Goal: Task Accomplishment & Management: Use online tool/utility

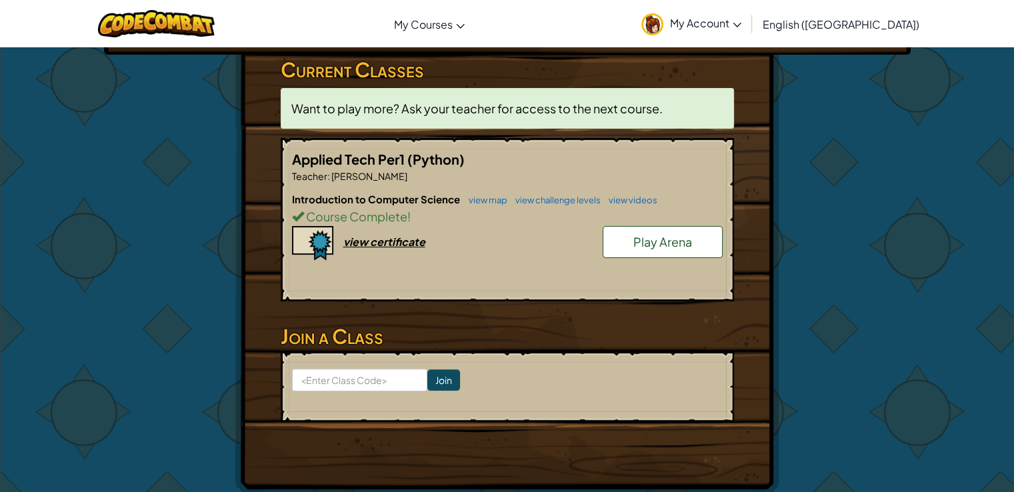
scroll to position [219, 0]
click at [155, 166] on div "Hero : Anya Captain Change Hero Player : [PERSON_NAME] (Student) CS1 Level 26: …" at bounding box center [507, 162] width 780 height 667
click at [489, 198] on link "view map" at bounding box center [484, 200] width 45 height 11
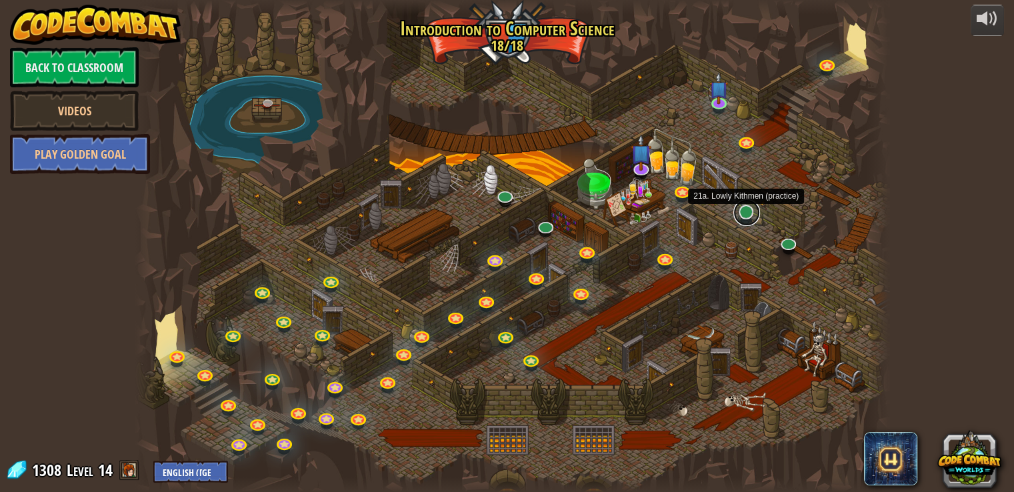
click at [746, 211] on link at bounding box center [746, 212] width 27 height 27
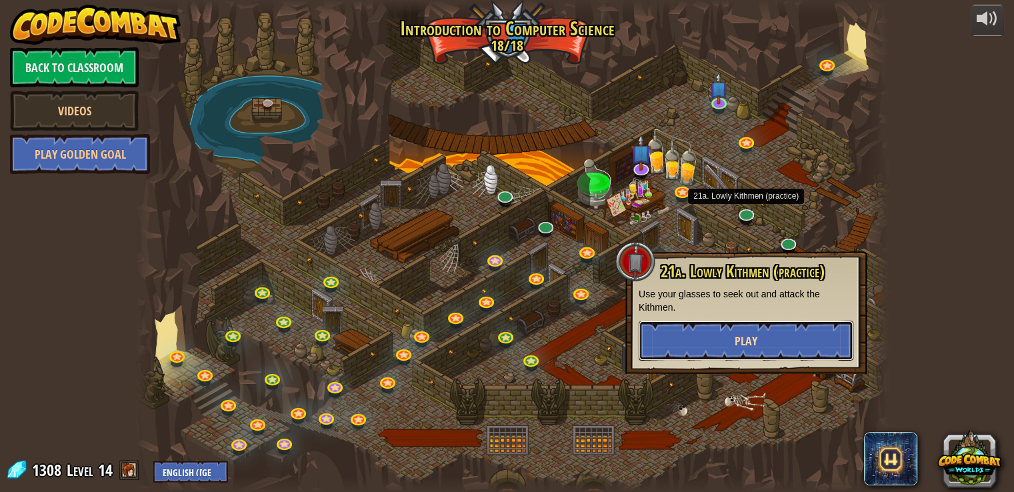
click at [765, 355] on button "Play" at bounding box center [746, 341] width 215 height 40
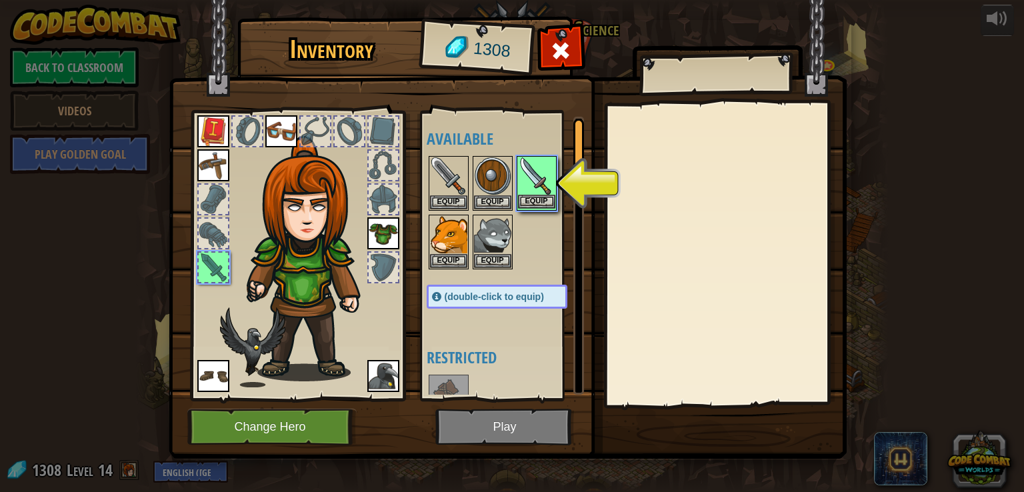
click at [528, 189] on img at bounding box center [536, 175] width 37 height 37
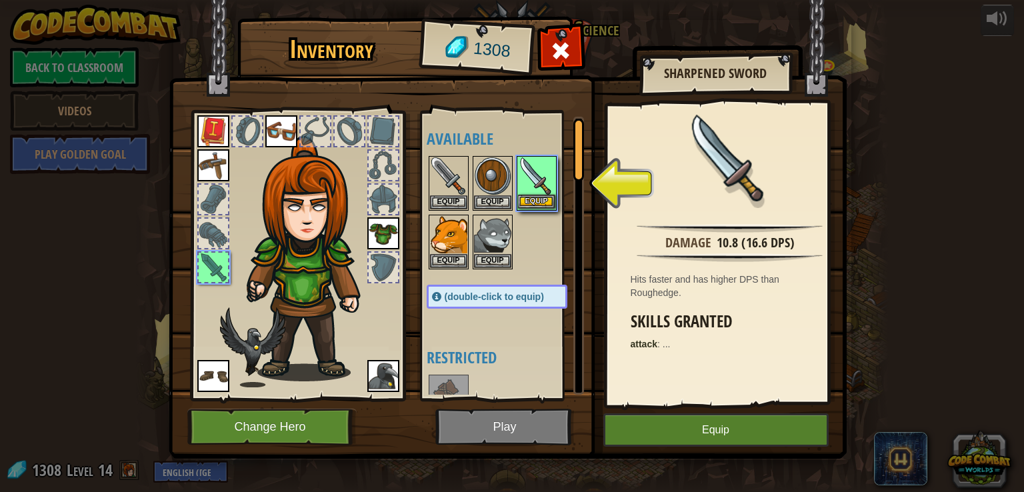
click at [528, 189] on img at bounding box center [536, 175] width 37 height 37
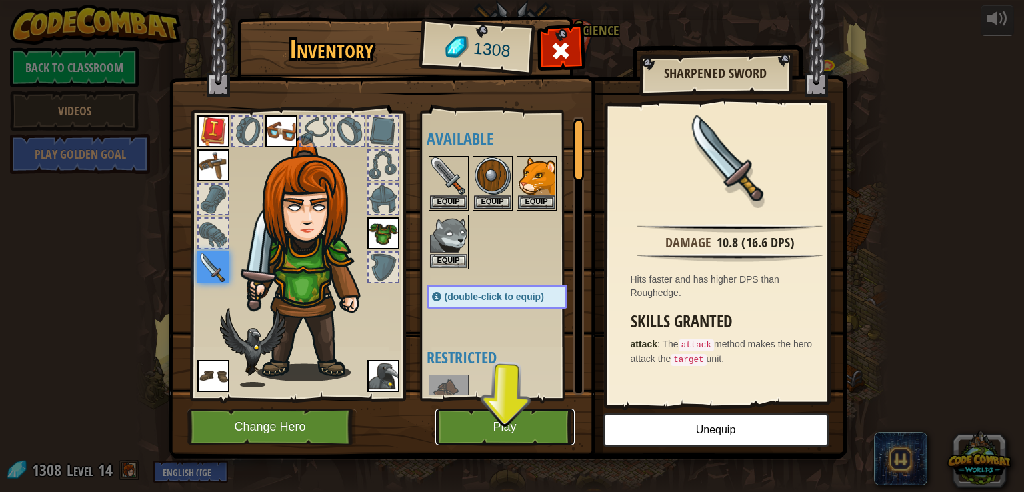
click at [549, 429] on button "Play" at bounding box center [504, 427] width 139 height 37
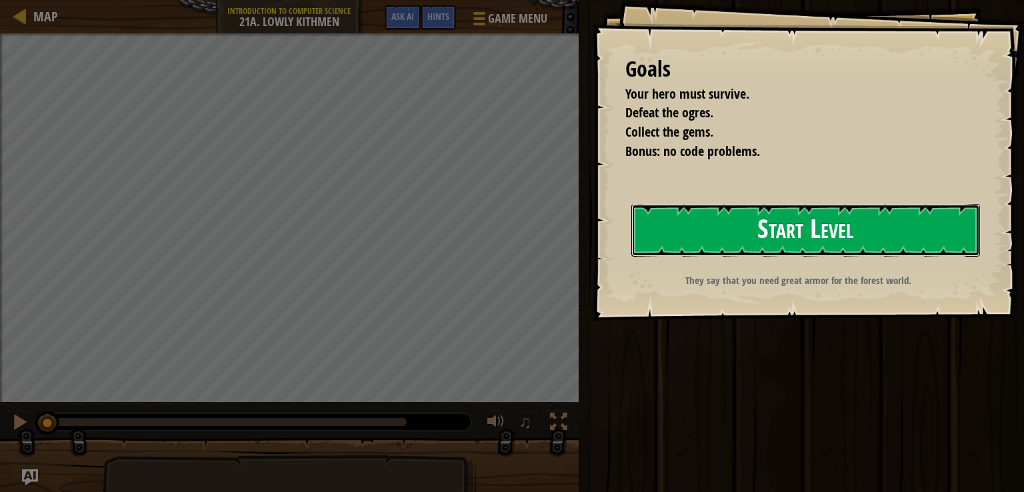
click at [761, 225] on button "Start Level" at bounding box center [805, 230] width 349 height 53
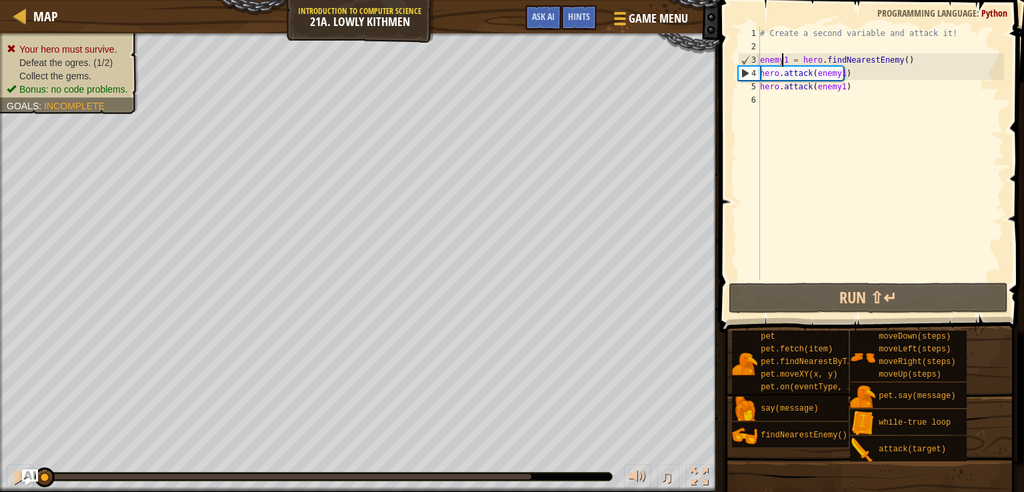
click at [784, 59] on div "# Create a second variable and attack it! enemy1 = hero . findNearestEnemy ( ) …" at bounding box center [880, 167] width 247 height 280
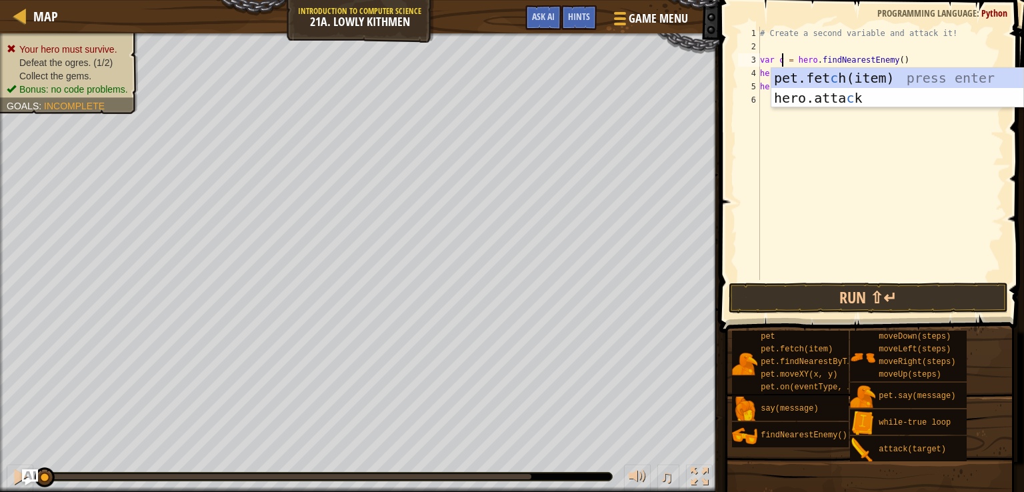
scroll to position [6, 2]
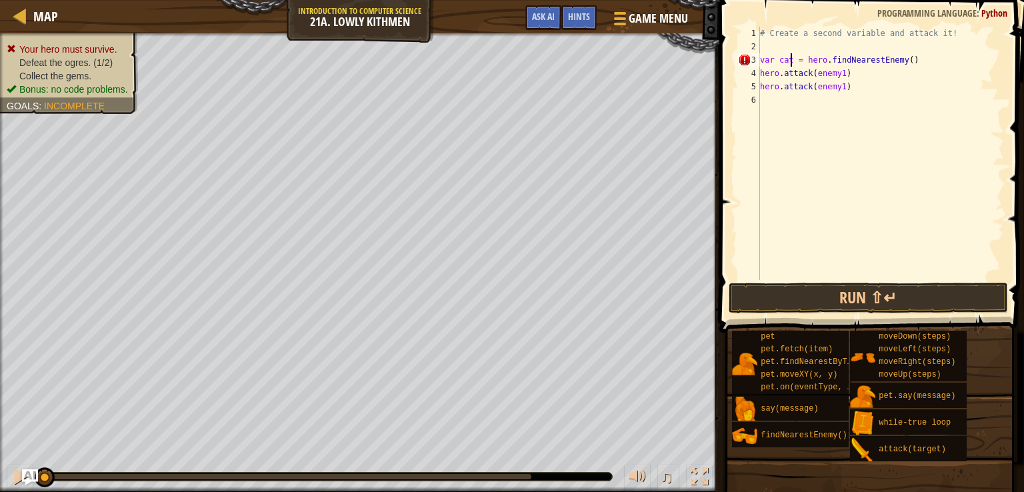
type textarea "var cat = hero.findNearestEnemy()"
click at [793, 99] on div "# Create a second variable and attack it! var cat = hero . findNearestEnemy ( )…" at bounding box center [880, 167] width 247 height 280
click at [839, 72] on div "# Create a second variable and attack it! var cat = hero . findNearestEnemy ( )…" at bounding box center [880, 167] width 247 height 280
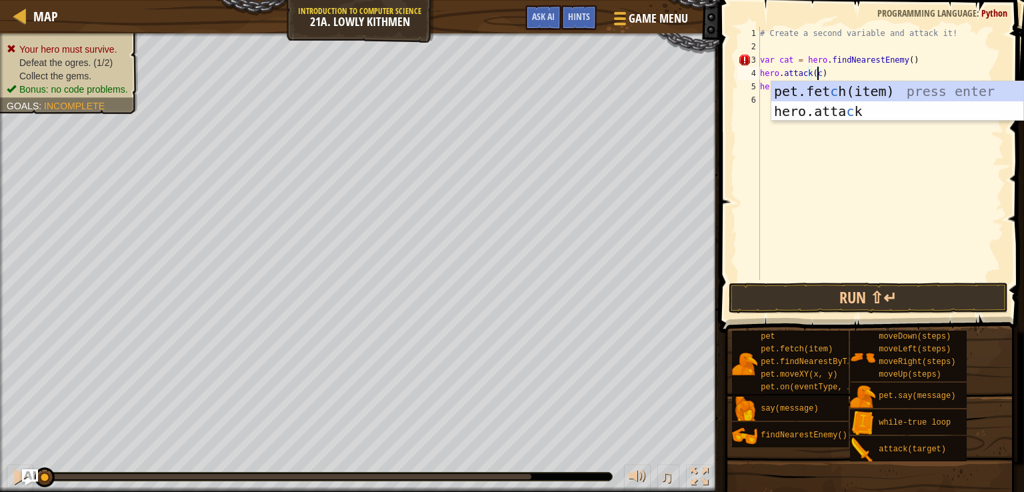
scroll to position [6, 5]
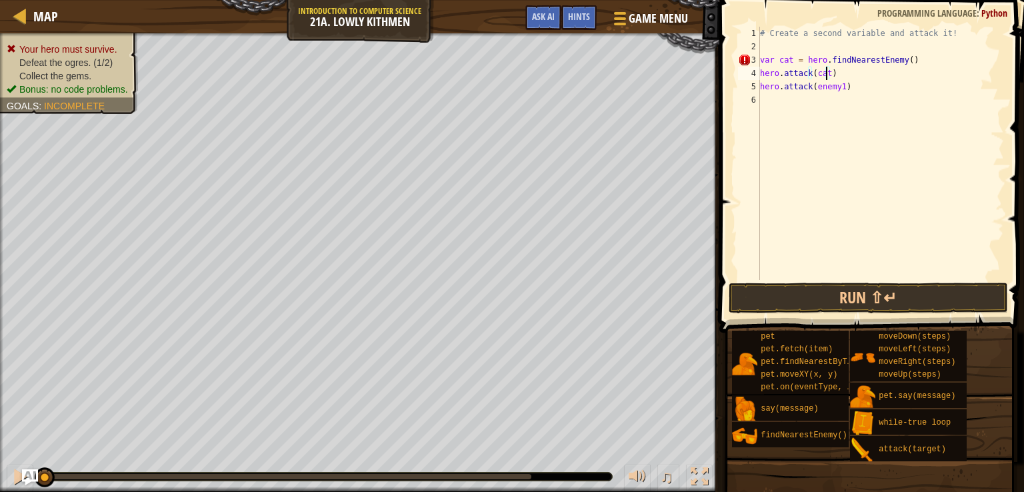
click at [837, 84] on div "# Create a second variable and attack it! var cat = hero . findNearestEnemy ( )…" at bounding box center [880, 167] width 247 height 280
type textarea "hero.attack(cat)"
click at [773, 99] on div "# Create a second variable and attack it! var cat = hero . findNearestEnemy ( )…" at bounding box center [880, 167] width 247 height 280
type textarea "c"
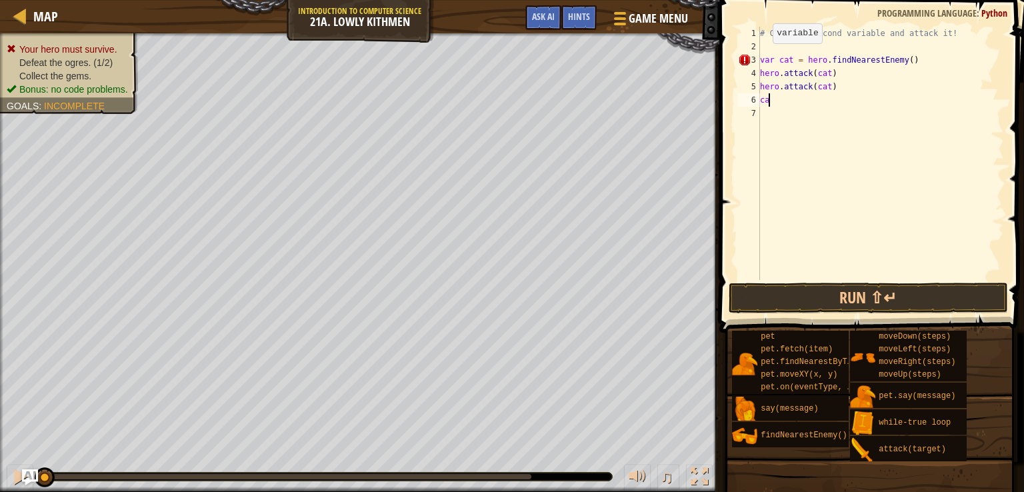
type textarea "c"
type textarea "v"
type textarea "var dude = h"
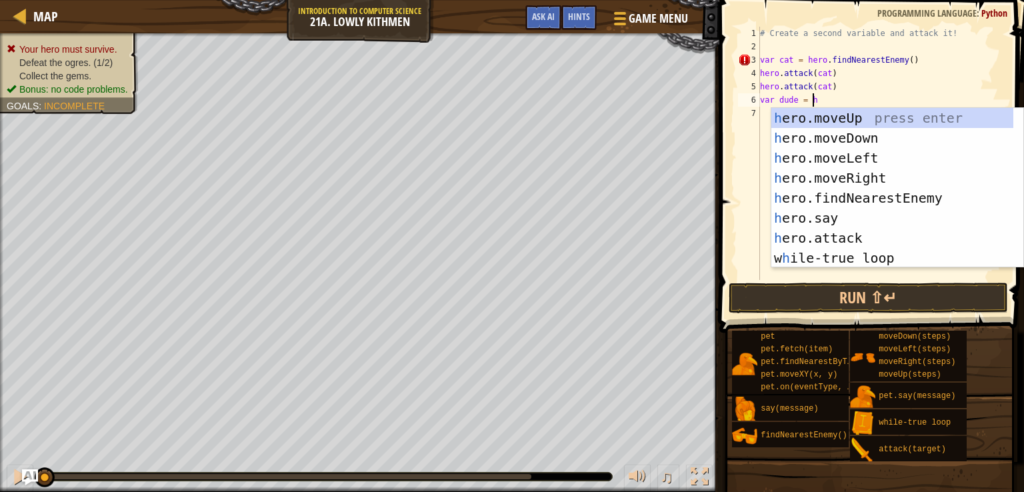
scroll to position [6, 3]
click at [885, 200] on div "h ero.moveUp press enter h ero.moveDown press enter h ero.moveLeft press enter …" at bounding box center [892, 208] width 242 height 200
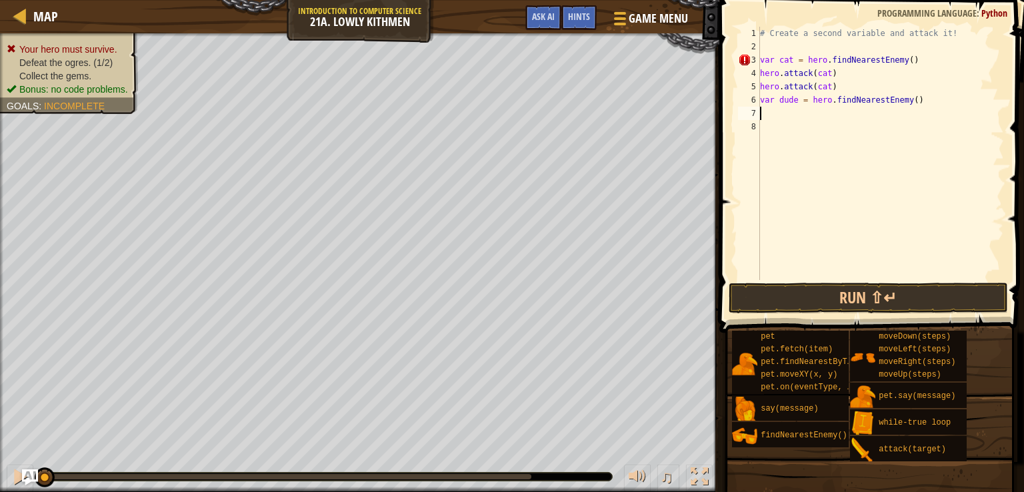
scroll to position [6, 0]
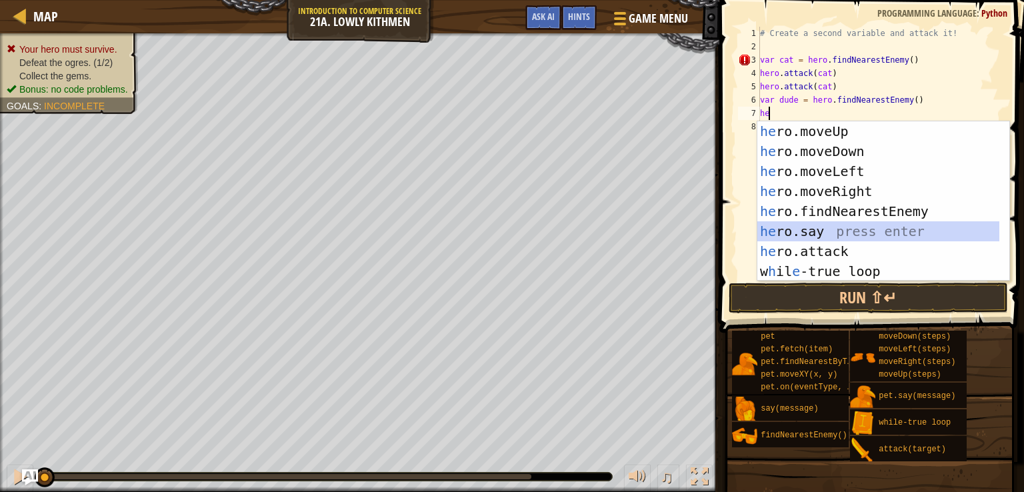
click at [789, 240] on div "he ro.moveUp press enter he ro.moveDown press enter he ro.moveLeft press enter …" at bounding box center [878, 221] width 242 height 200
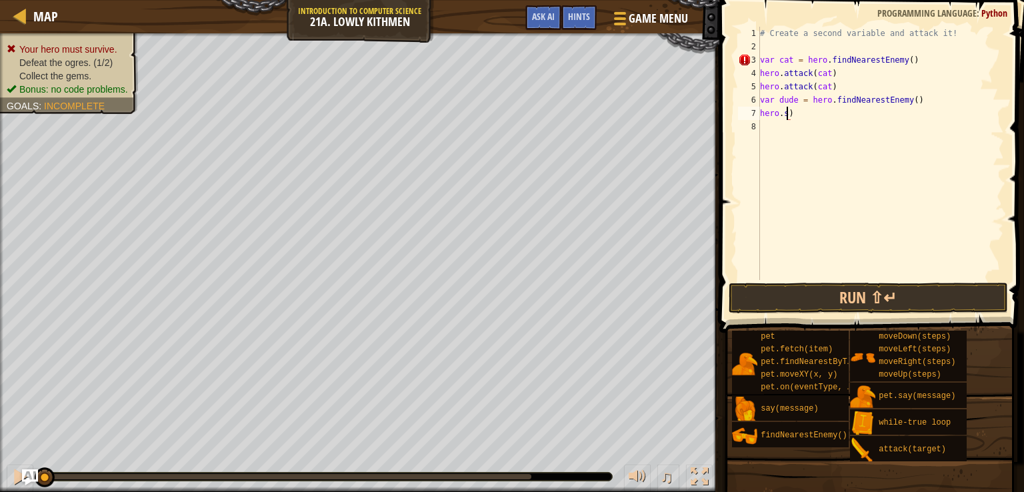
type textarea "hero.)"
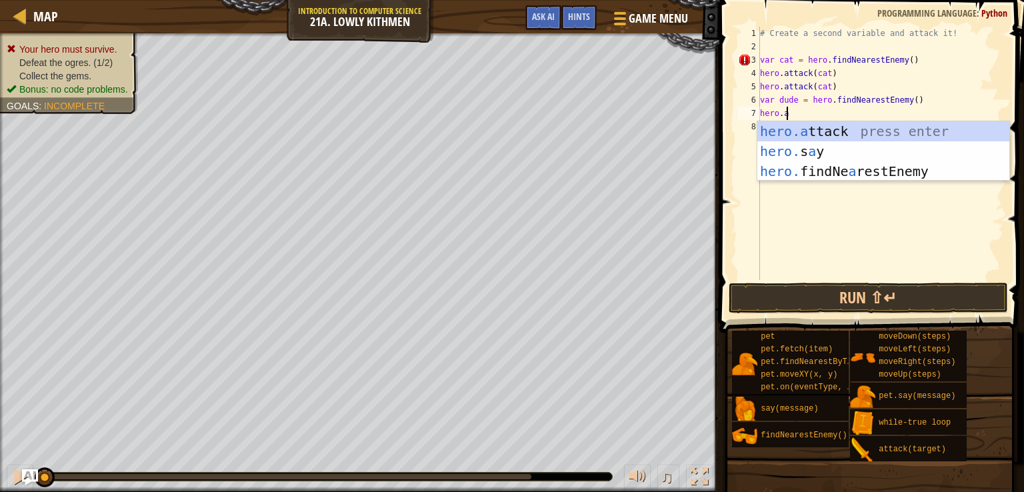
scroll to position [6, 1]
click at [840, 130] on div "hero.a ttack press enter hero. s a y press enter hero. findNe a restEnemy press…" at bounding box center [883, 171] width 252 height 100
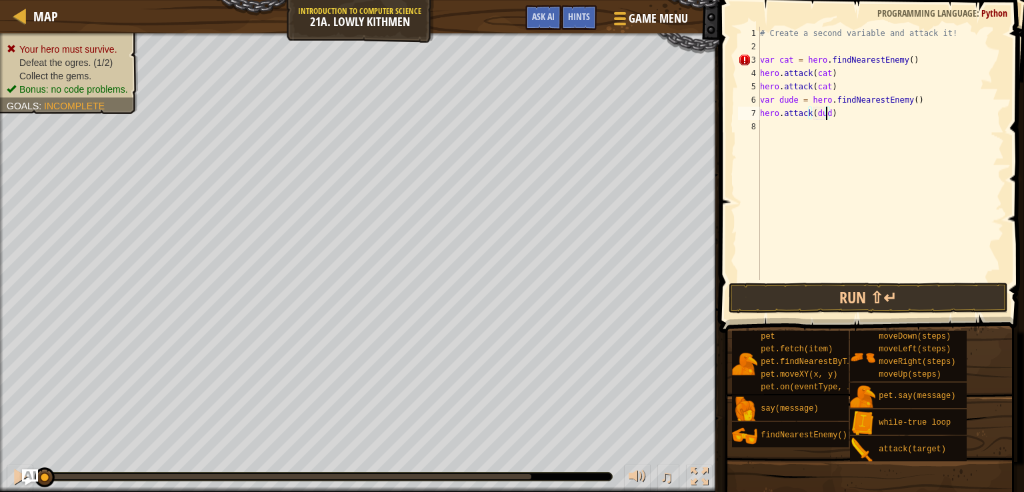
type textarea "hero.attack(dude)"
click at [830, 129] on div "# Create a second variable and attack it! var cat = hero . findNearestEnemy ( )…" at bounding box center [880, 167] width 247 height 280
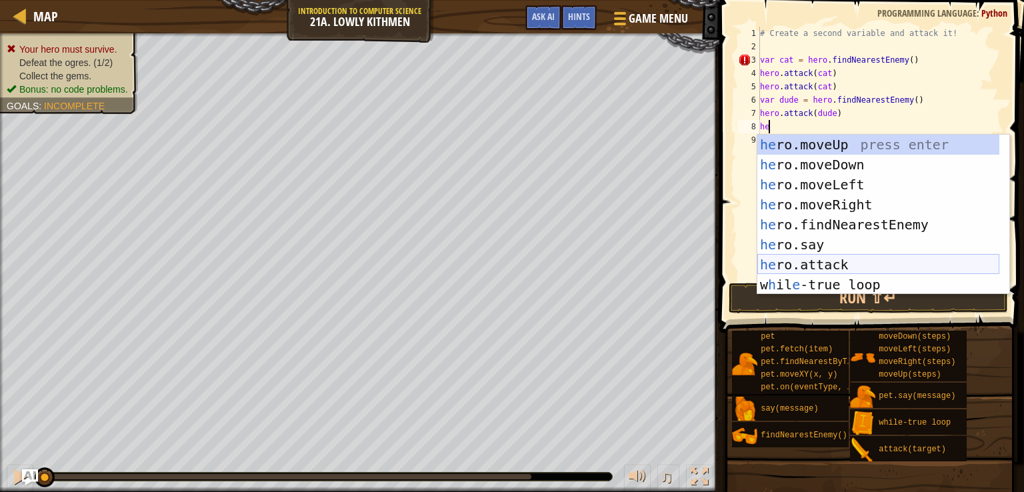
click at [825, 256] on div "he ro.moveUp press enter he ro.moveDown press enter he ro.moveLeft press enter …" at bounding box center [878, 235] width 242 height 200
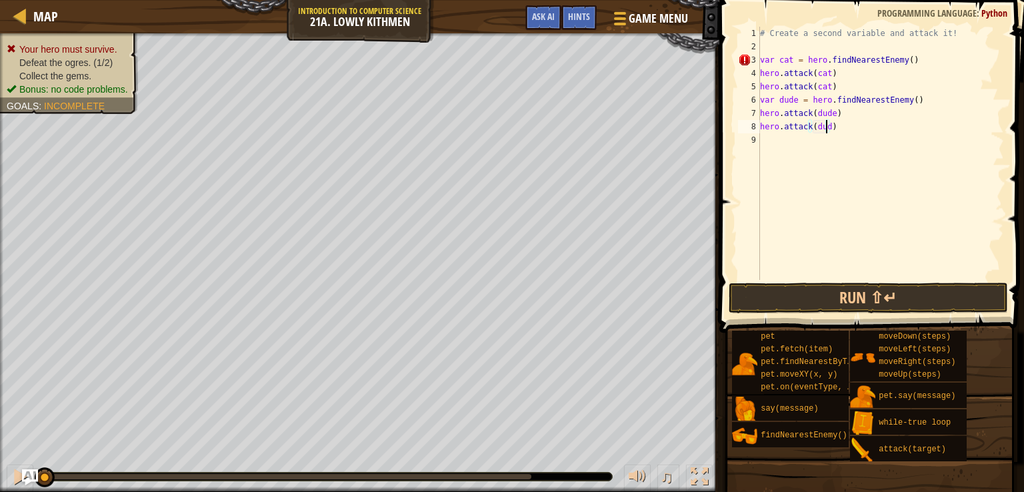
type textarea "hero.attack(dude)"
click at [814, 149] on div "# Create a second variable and attack it! var cat = hero . findNearestEnemy ( )…" at bounding box center [880, 167] width 247 height 280
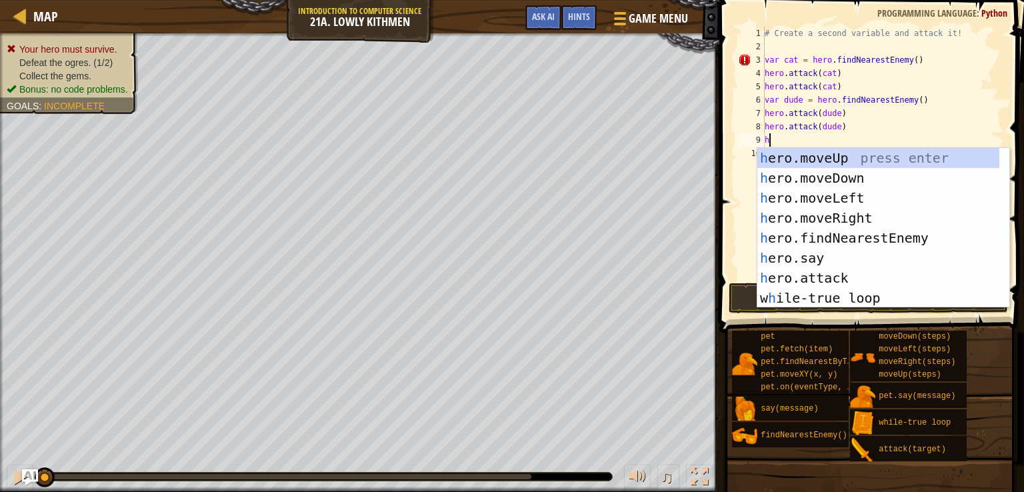
type textarea "he"
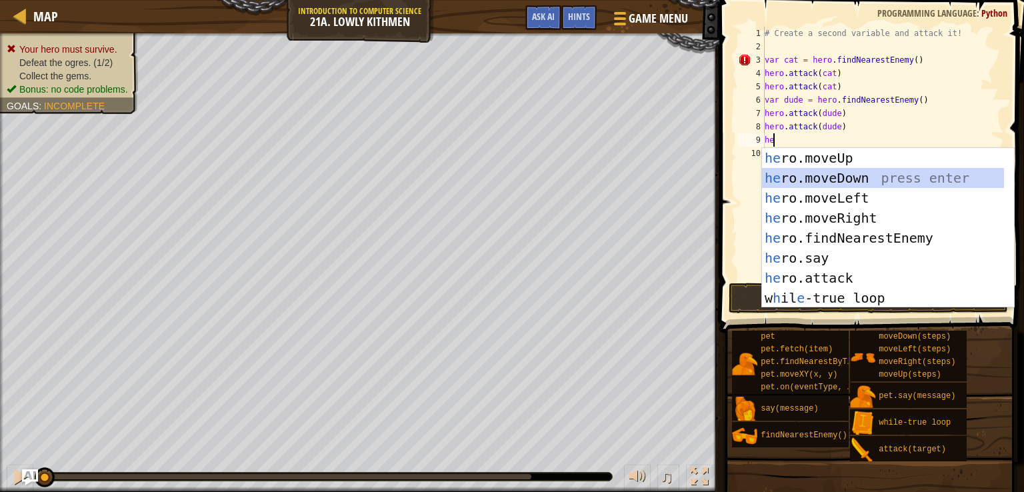
click at [785, 171] on div "he ro.moveUp press enter he ro.moveDown press enter he ro.moveLeft press enter …" at bounding box center [883, 248] width 242 height 200
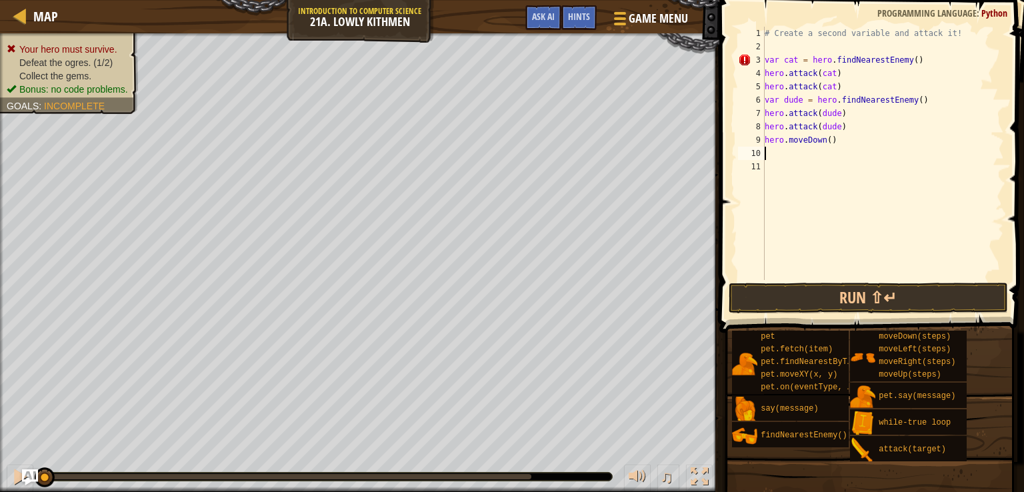
click at [787, 156] on div "# Create a second variable and attack it! var cat = hero . findNearestEnemy ( )…" at bounding box center [883, 167] width 243 height 280
type textarea "he"
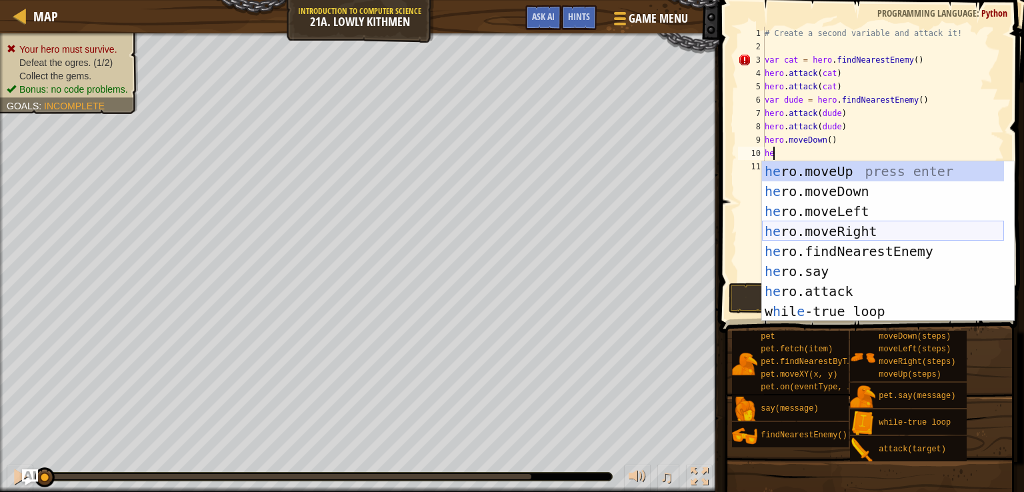
click at [849, 231] on div "he ro.moveUp press enter he ro.moveDown press enter he ro.moveLeft press enter …" at bounding box center [883, 261] width 242 height 200
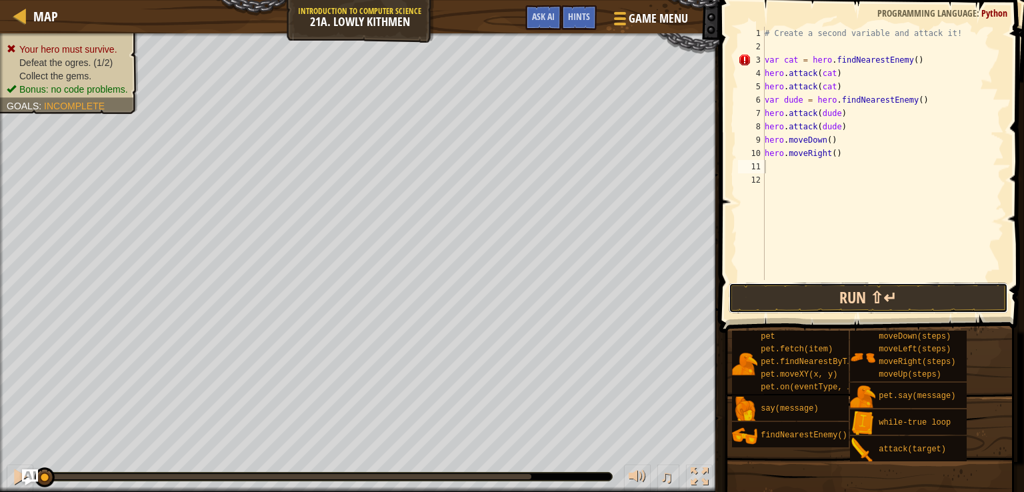
click at [864, 288] on button "Run ⇧↵" at bounding box center [869, 298] width 280 height 31
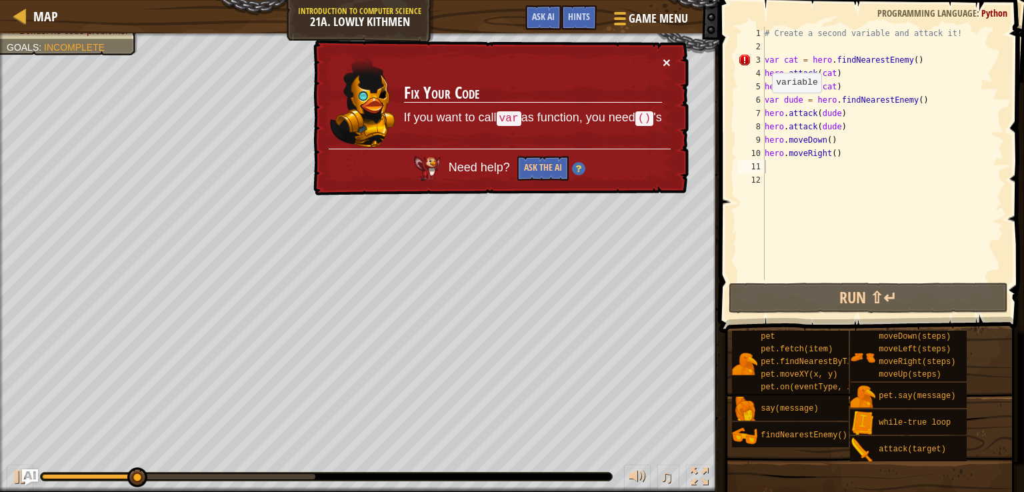
click at [663, 63] on button "×" at bounding box center [667, 62] width 8 height 14
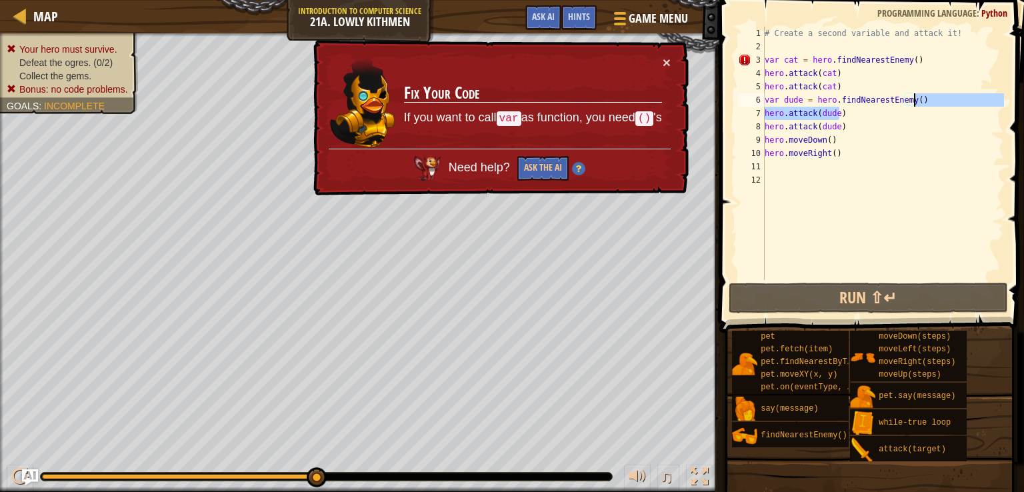
drag, startPoint x: 915, startPoint y: 107, endPoint x: 920, endPoint y: 99, distance: 8.7
click at [920, 99] on div "# Create a second variable and attack it! var cat = hero . findNearestEnemy ( )…" at bounding box center [883, 167] width 243 height 280
click at [920, 99] on div "# Create a second variable and attack it! var cat = hero . findNearestEnemy ( )…" at bounding box center [883, 153] width 243 height 253
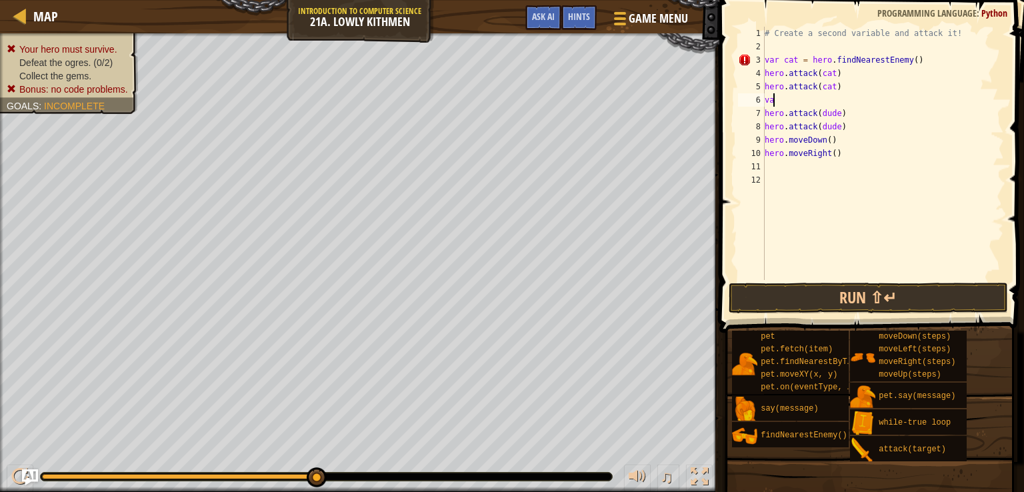
type textarea "v"
type textarea "h"
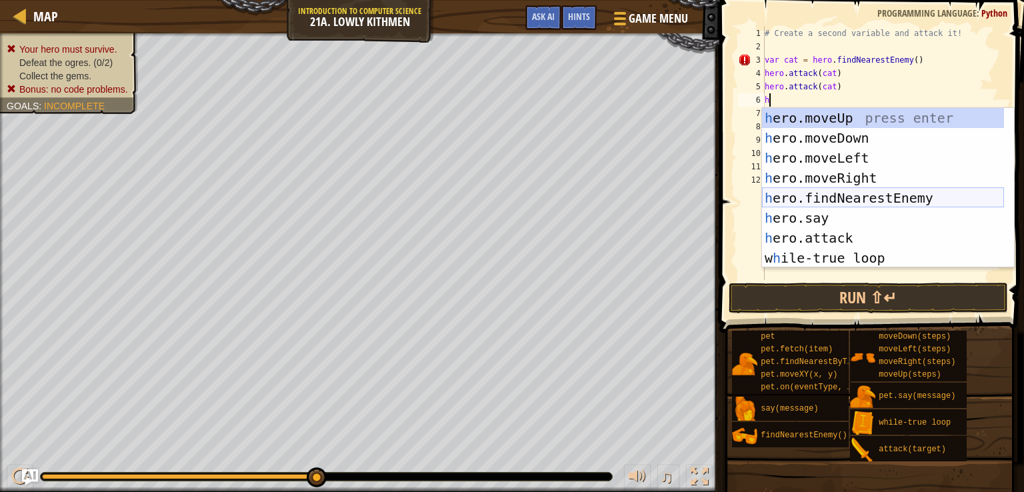
click at [877, 197] on div "h ero.moveUp press enter h ero.moveDown press enter h ero.moveLeft press enter …" at bounding box center [883, 208] width 242 height 200
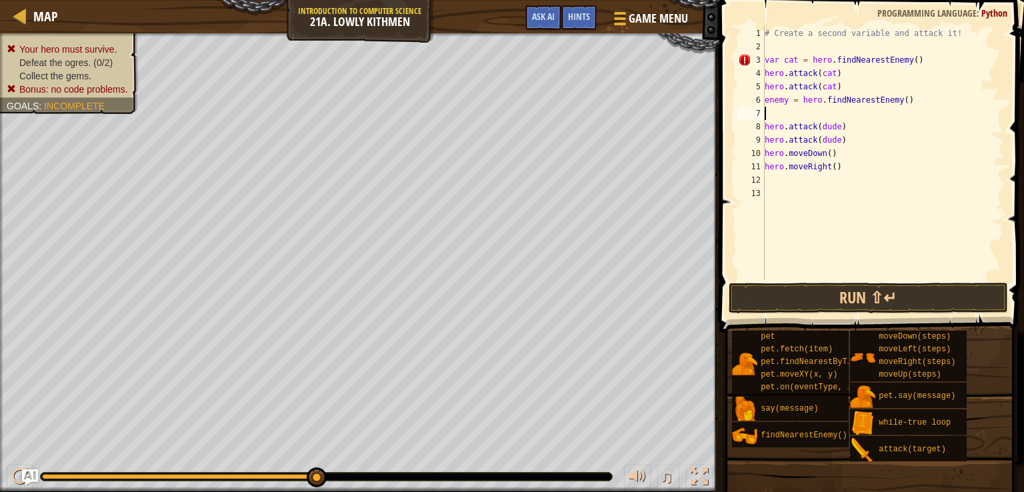
click at [785, 99] on div "# Create a second variable and attack it! var cat = hero . findNearestEnemy ( )…" at bounding box center [883, 167] width 243 height 280
type textarea "enemy = hero.findNearestEnemy()"
click at [773, 114] on div "# Create a second variable and attack it! var cat = hero . findNearestEnemy ( )…" at bounding box center [883, 167] width 243 height 280
click at [768, 289] on button "Run ⇧↵" at bounding box center [869, 298] width 280 height 31
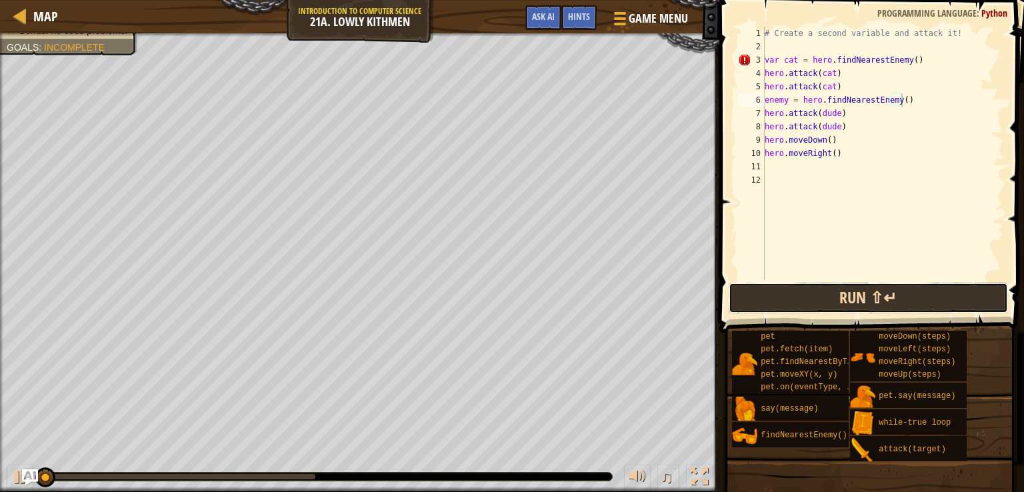
click at [768, 289] on button "Run ⇧↵" at bounding box center [869, 298] width 280 height 31
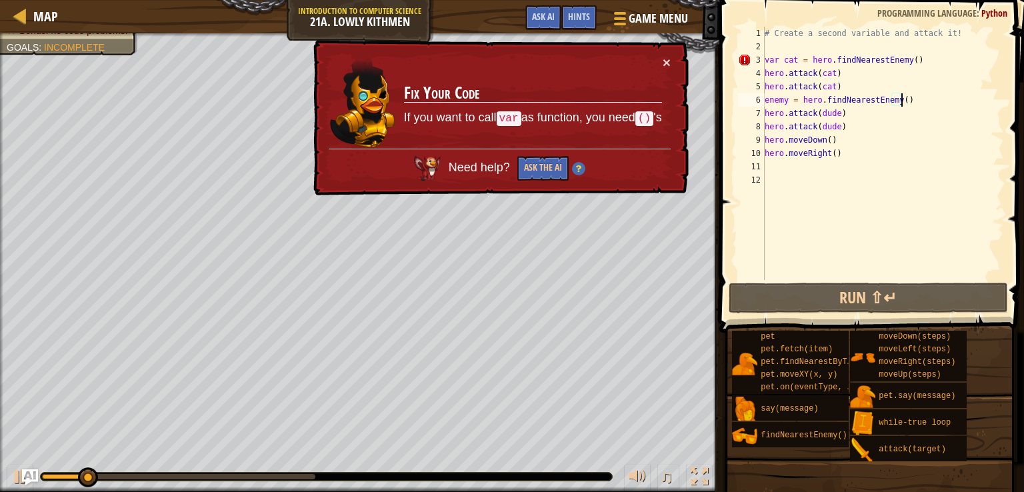
click at [911, 59] on div "# Create a second variable and attack it! var cat = hero . findNearestEnemy ( )…" at bounding box center [883, 167] width 243 height 280
type textarea "var cat = hero.findNearestEnemy()"
click at [909, 61] on div "# Create a second variable and attack it! var cat = hero . findNearestEnemy ( )…" at bounding box center [883, 167] width 243 height 280
drag, startPoint x: 908, startPoint y: 61, endPoint x: 759, endPoint y: 59, distance: 148.7
click at [759, 59] on div "var cat = hero.findNearestEnemy() 1 2 3 4 5 6 7 8 9 10 11 12 # Create a second …" at bounding box center [869, 153] width 269 height 253
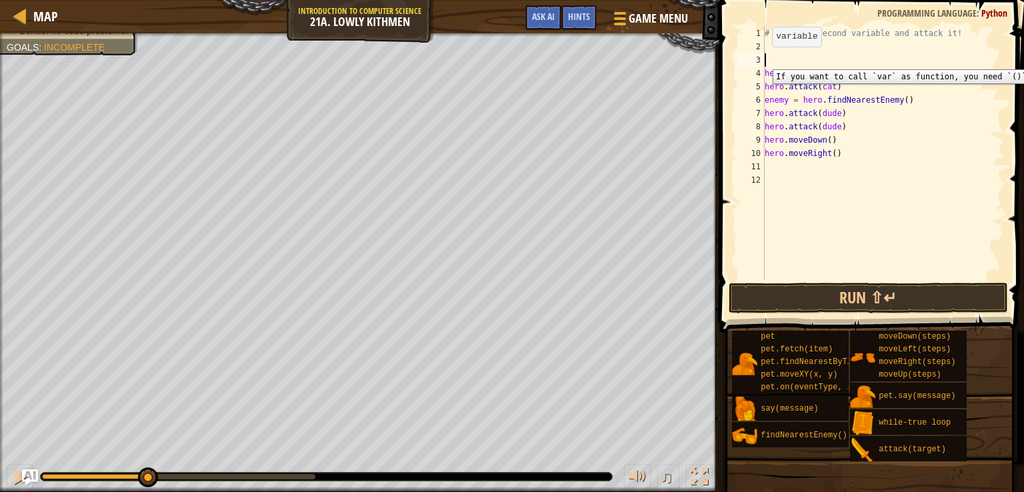
click at [759, 59] on div "3" at bounding box center [751, 59] width 27 height 13
type textarea "hero.attack(cat)"
drag, startPoint x: 774, startPoint y: 58, endPoint x: 759, endPoint y: 59, distance: 14.7
click at [759, 59] on div "3" at bounding box center [751, 59] width 27 height 13
type textarea "hero.attack(cat)"
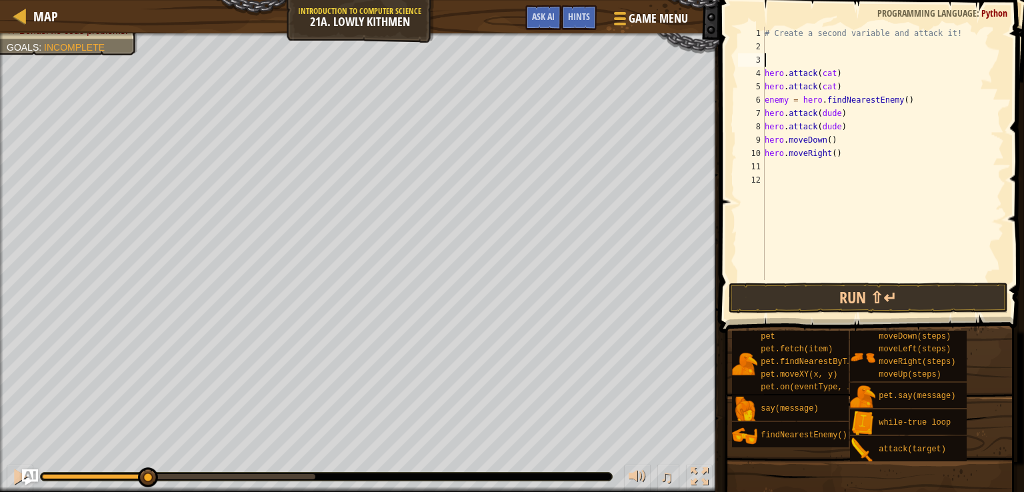
click at [765, 59] on div "# Create a second variable and attack it! hero . attack ( cat ) hero . attack (…" at bounding box center [883, 167] width 243 height 280
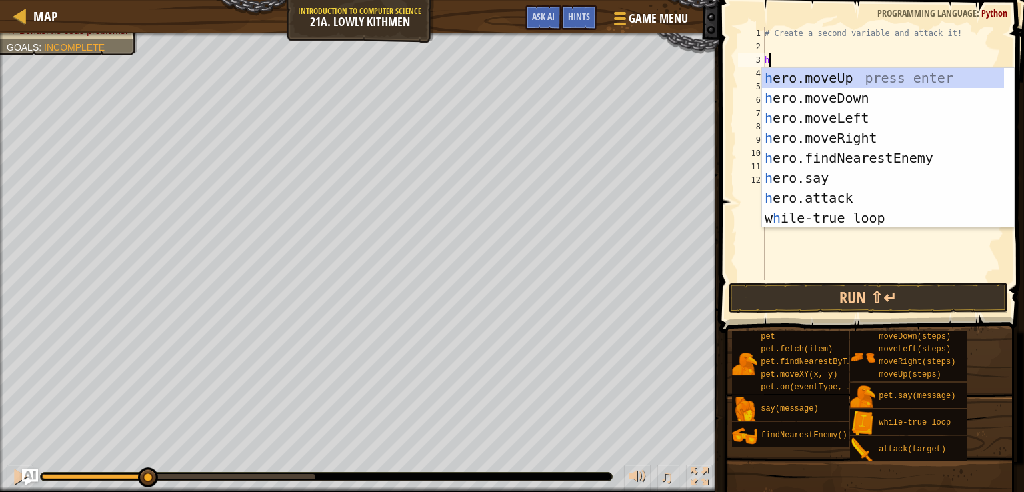
type textarea "he"
click at [831, 149] on div "he ro.moveUp press enter he ro.moveDown press enter he ro.moveLeft press enter …" at bounding box center [883, 168] width 242 height 200
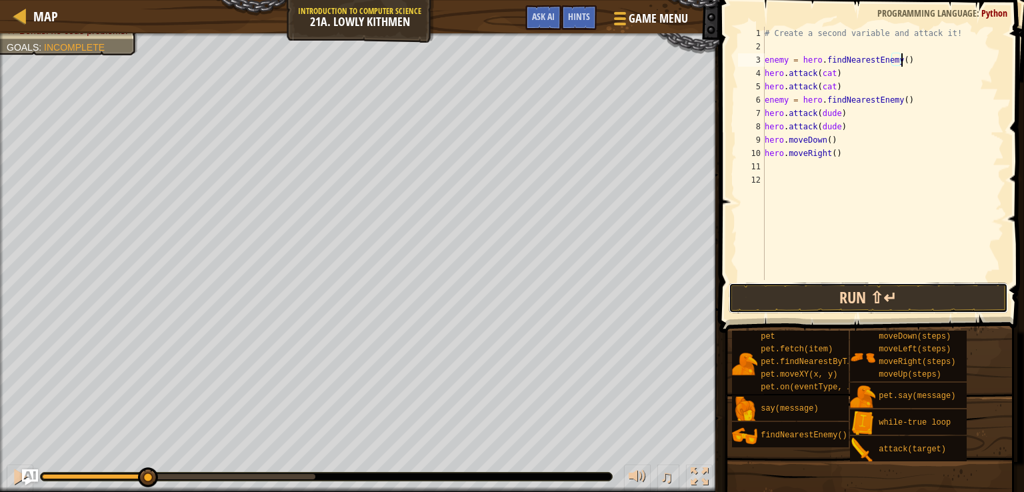
click at [851, 303] on button "Run ⇧↵" at bounding box center [869, 298] width 280 height 31
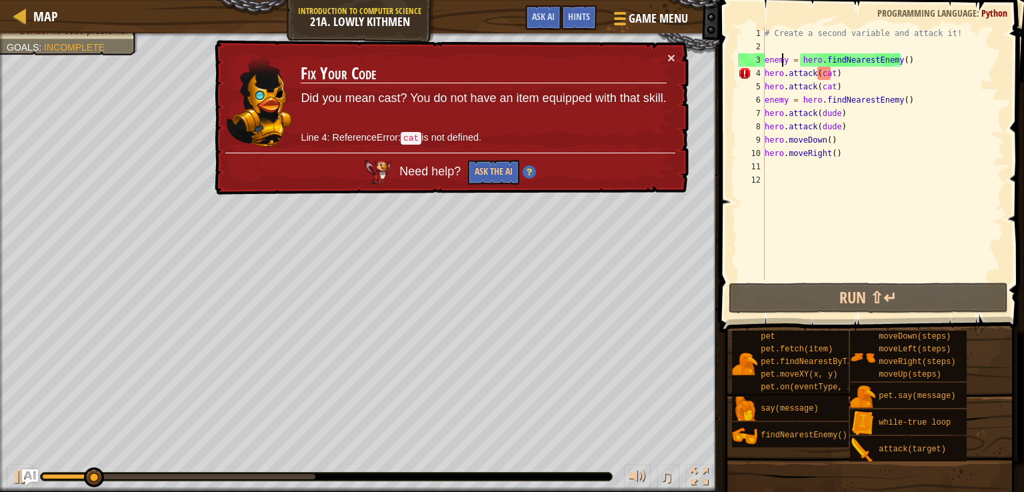
click at [783, 59] on div "# Create a second variable and attack it! enemy = hero . findNearestEnemy ( ) h…" at bounding box center [883, 167] width 243 height 280
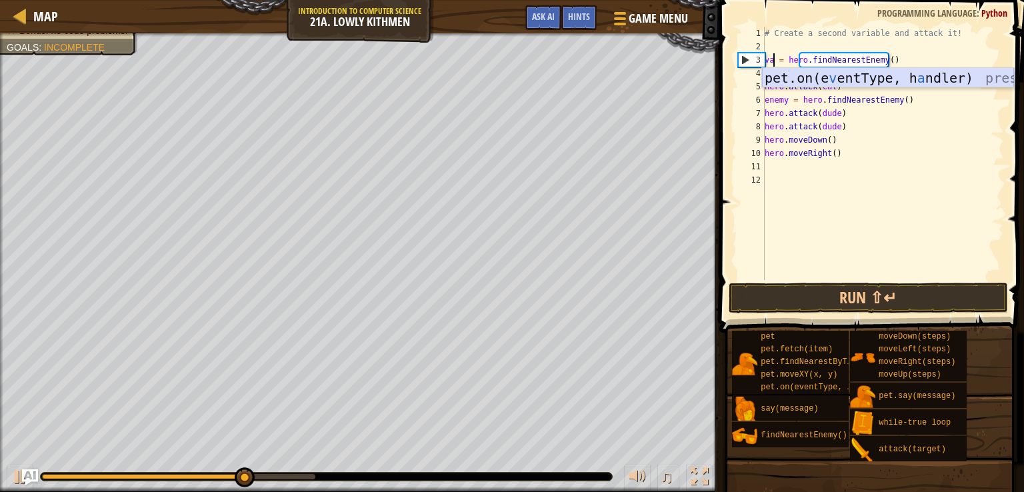
click at [806, 74] on div "pet.on(e v entType, h a ndler) press enter" at bounding box center [888, 98] width 252 height 60
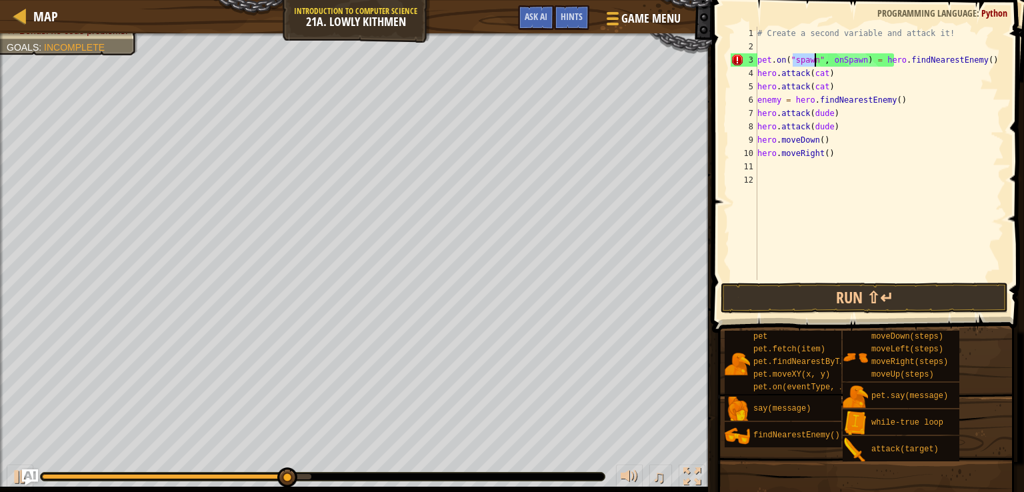
click at [865, 62] on div "# Create a second variable and attack it! pet . on ( "spawn" , onSpawn ) = hero…" at bounding box center [879, 167] width 249 height 280
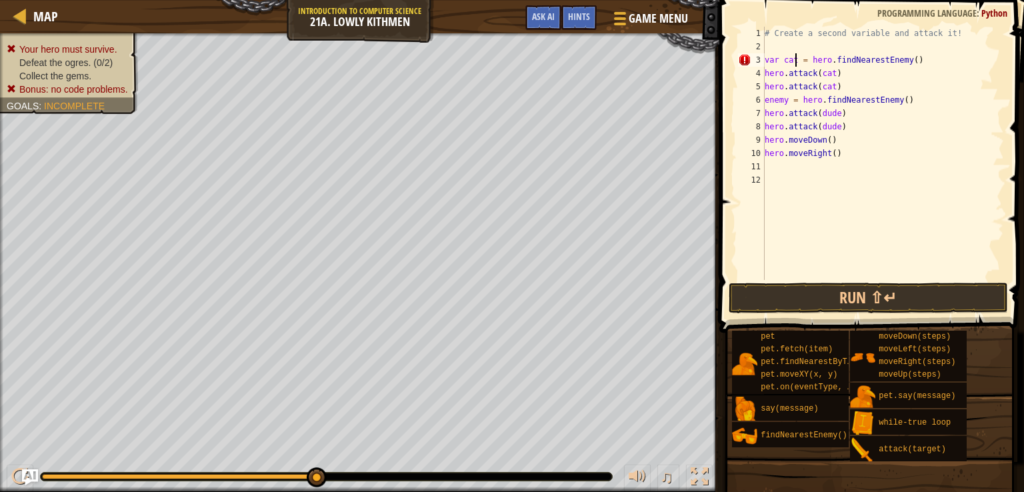
scroll to position [6, 3]
type textarea "var cat = hero.findNearestEnemy()"
click at [879, 293] on button "Run ⇧↵" at bounding box center [869, 298] width 280 height 31
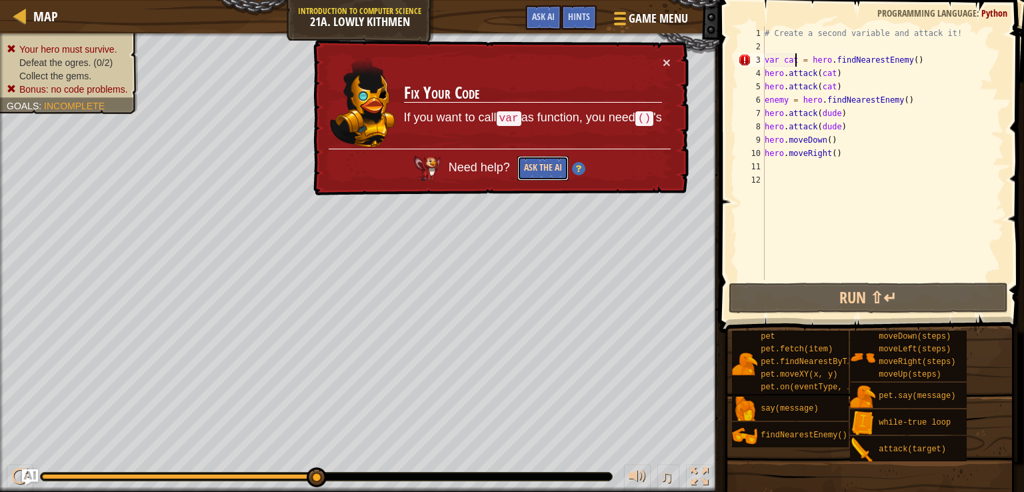
click at [555, 161] on button "Ask the AI" at bounding box center [542, 168] width 51 height 25
